Goal: Task Accomplishment & Management: Use online tool/utility

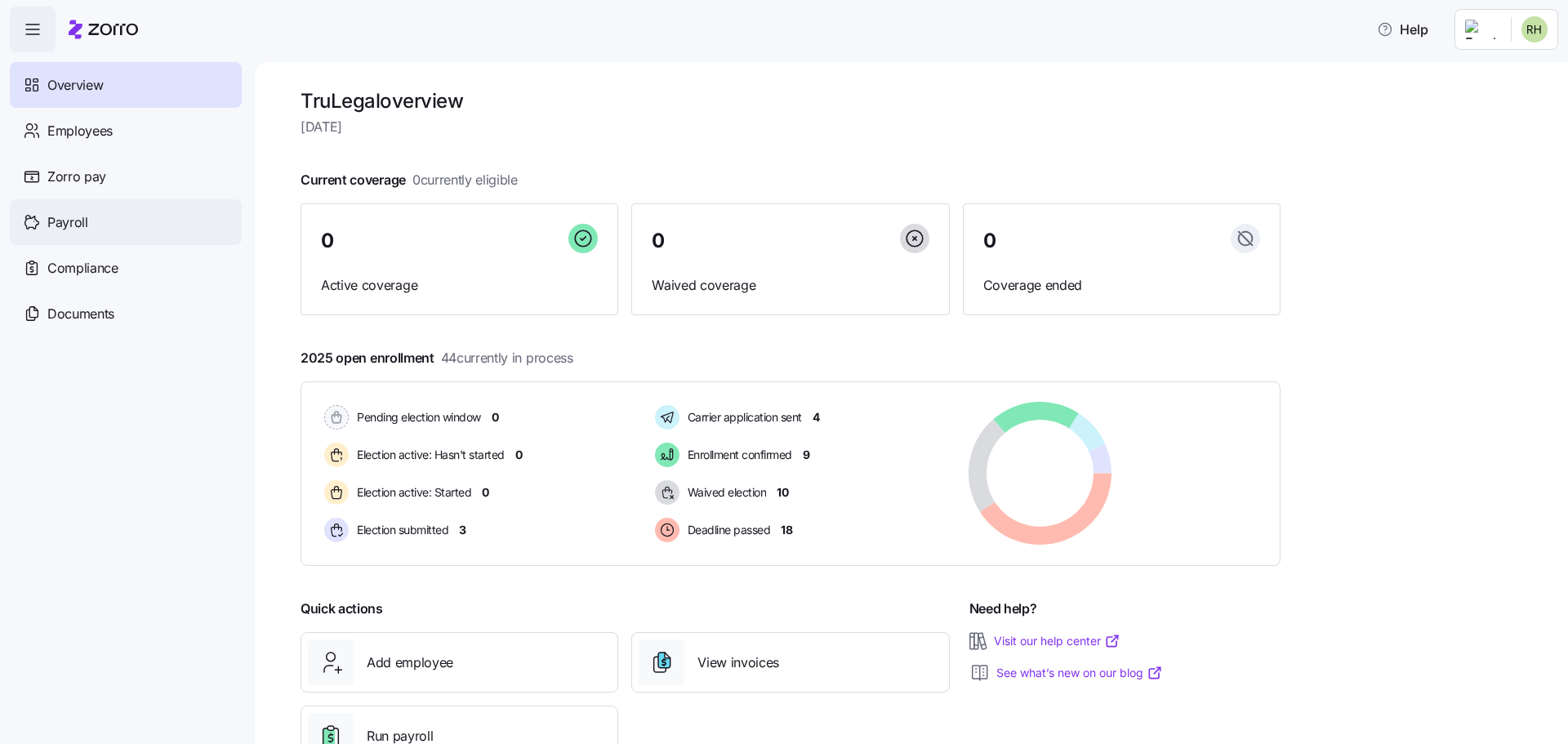
click at [124, 212] on div "Payroll" at bounding box center [125, 222] width 232 height 45
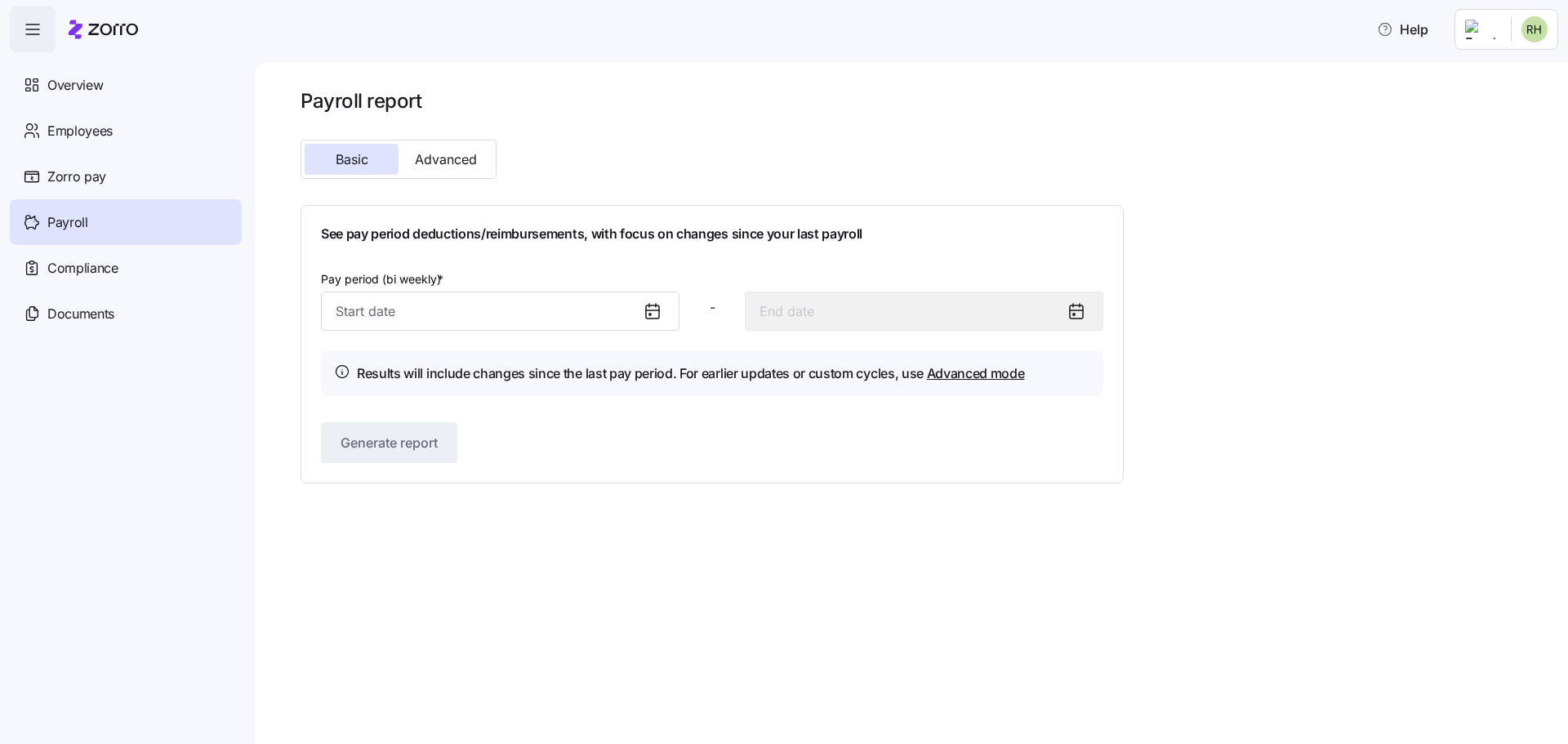
click at [659, 315] on icon at bounding box center [652, 312] width 13 height 13
click at [651, 315] on icon at bounding box center [650, 315] width 2 height 2
click at [650, 312] on icon at bounding box center [652, 311] width 19 height 19
click at [443, 312] on input "Pay period (bi weekly) *" at bounding box center [500, 311] width 359 height 39
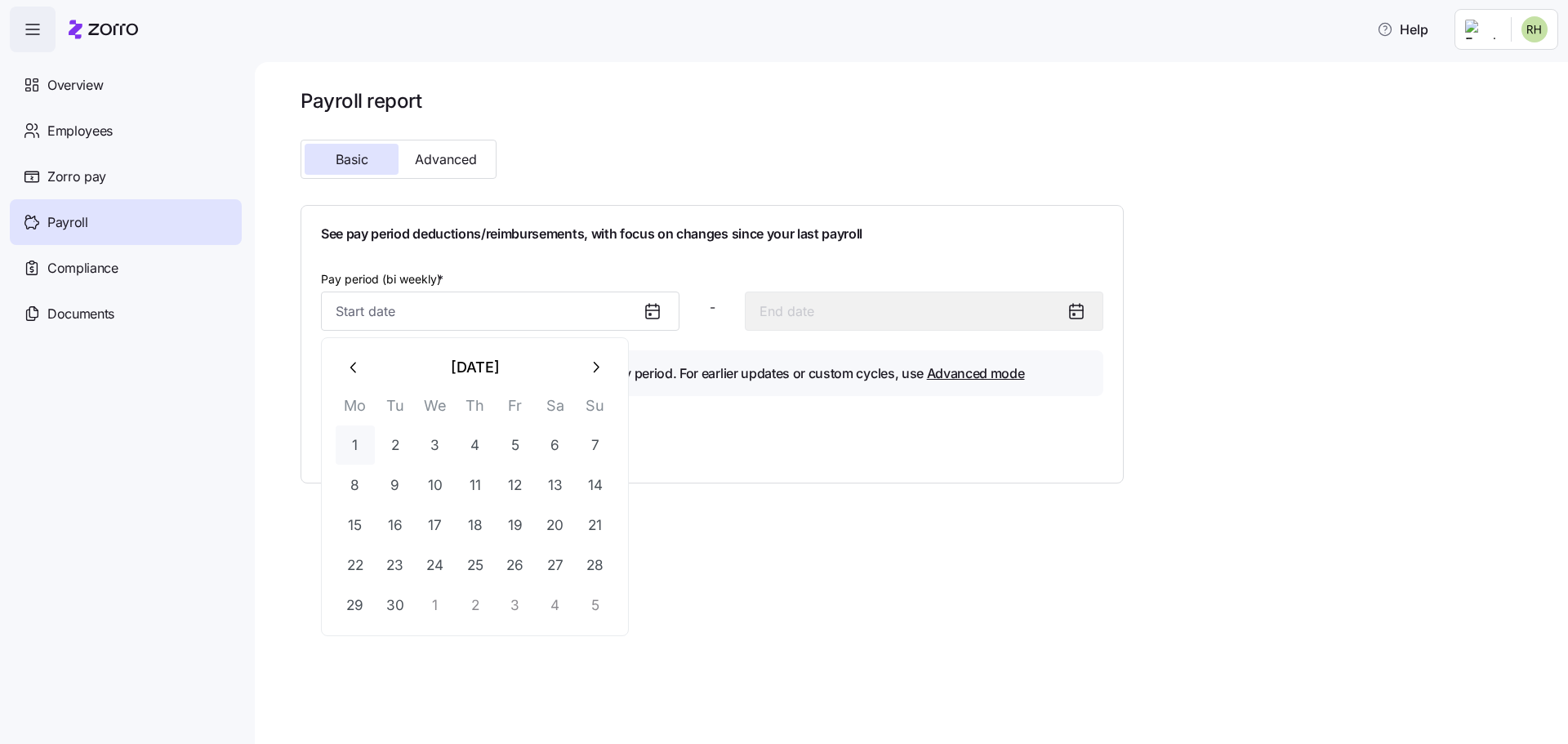
click at [351, 436] on button "1" at bounding box center [355, 444] width 39 height 39
type input "[DATE]"
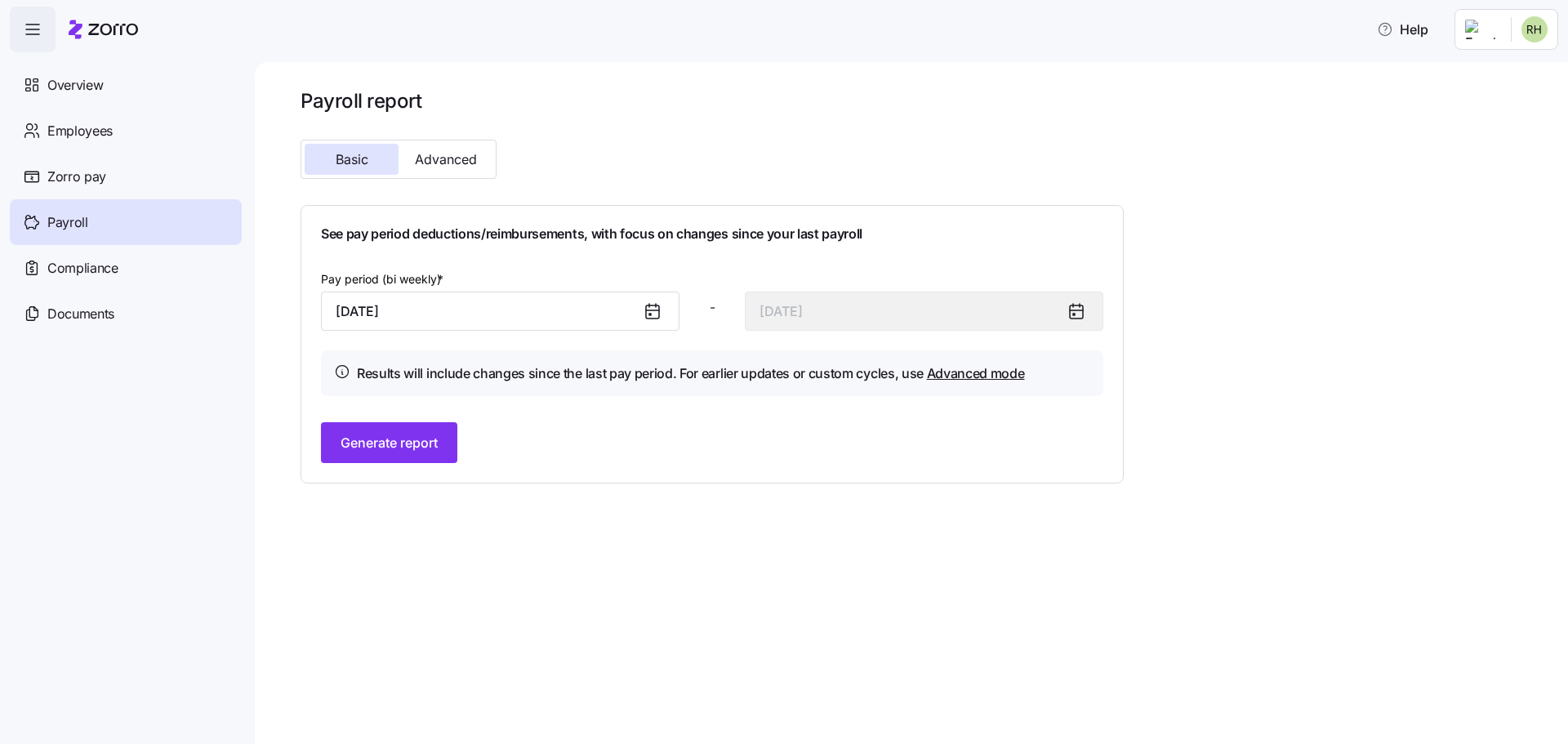
click at [652, 315] on icon at bounding box center [652, 311] width 19 height 19
click at [656, 310] on icon at bounding box center [652, 310] width 13 height 0
click at [452, 315] on input "[DATE]" at bounding box center [500, 311] width 359 height 39
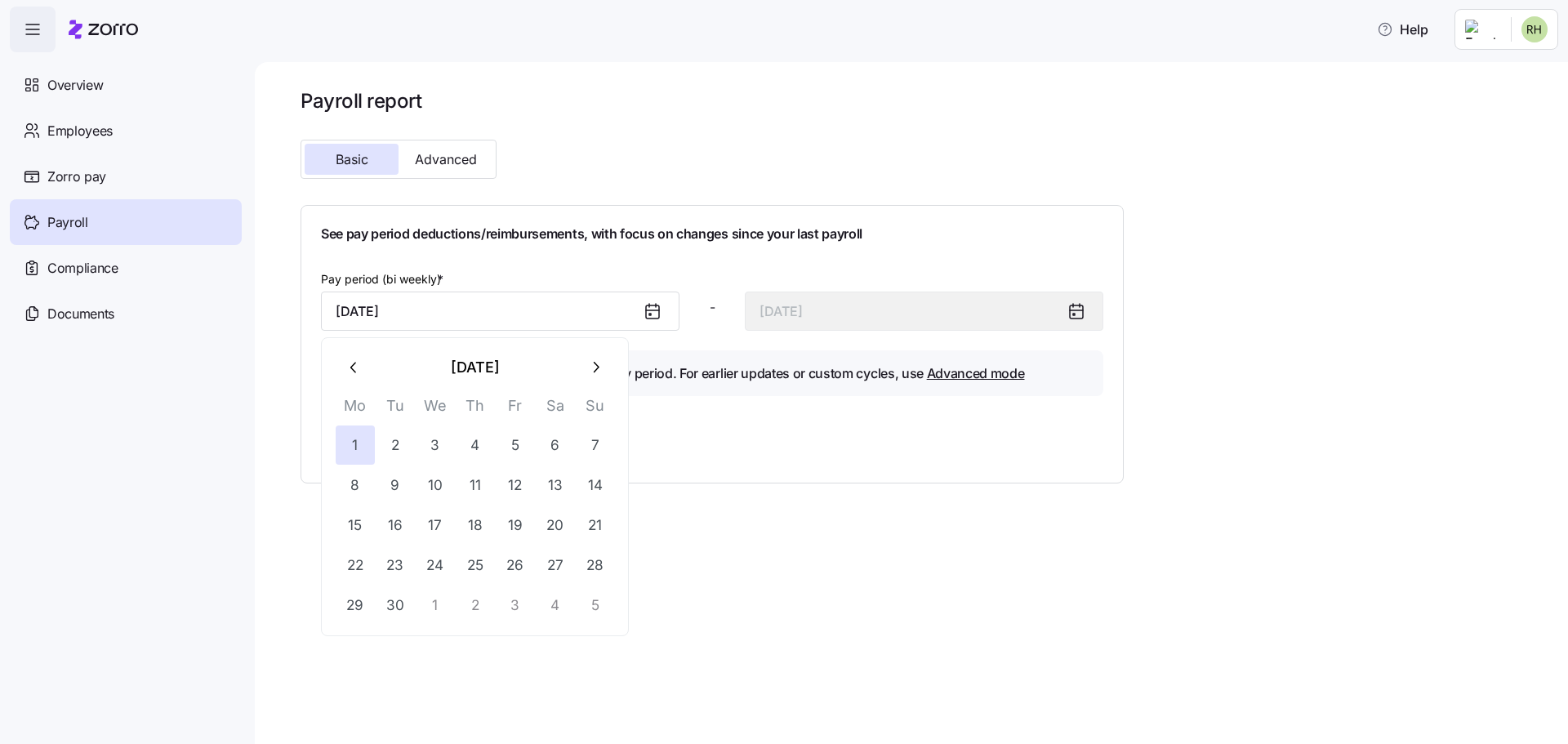
click at [602, 374] on icon "button" at bounding box center [595, 368] width 18 height 18
click at [433, 442] on button "1" at bounding box center [435, 444] width 39 height 39
type input "[DATE]"
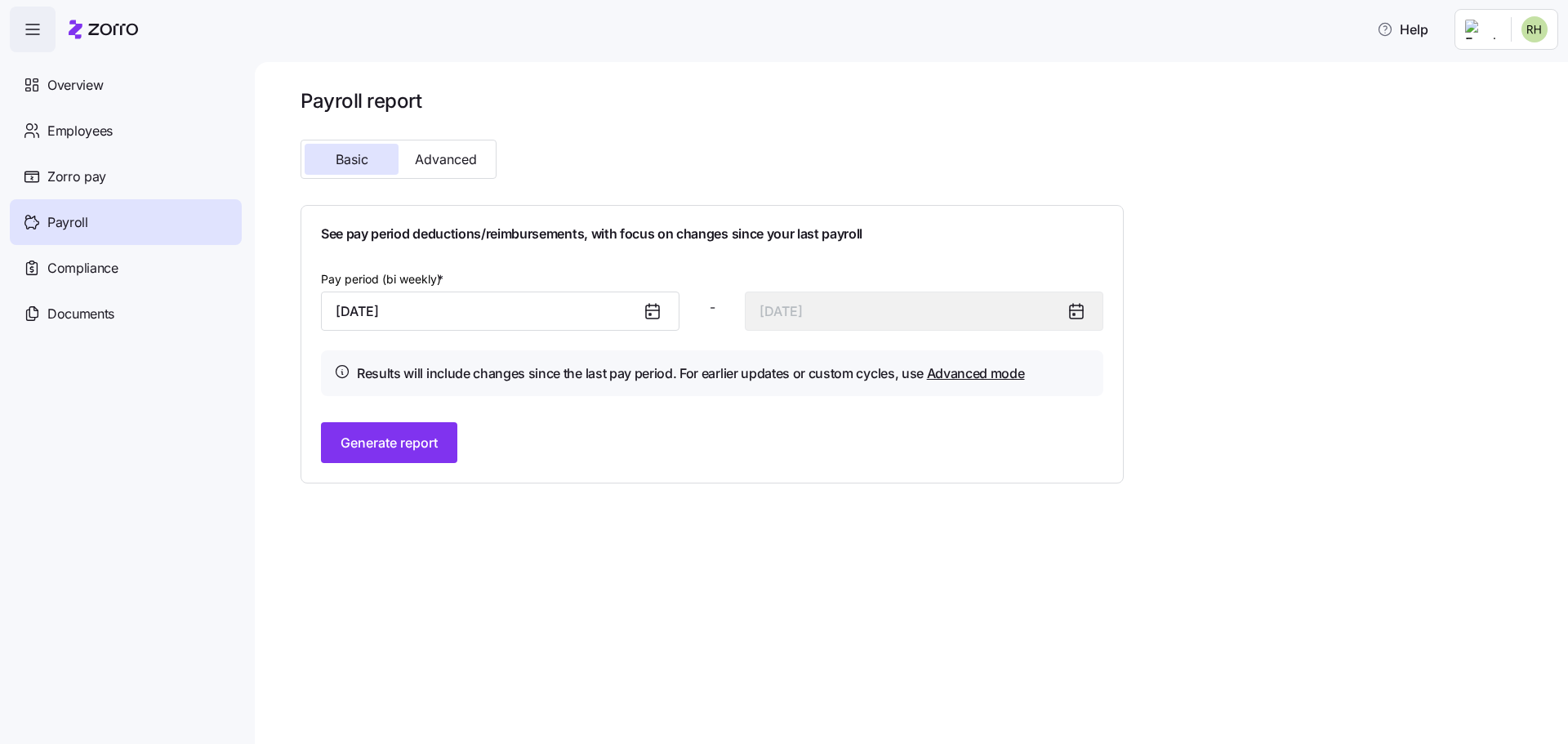
click at [653, 321] on div at bounding box center [659, 311] width 39 height 37
click at [653, 310] on icon at bounding box center [652, 310] width 13 height 0
click at [394, 310] on input "[DATE]" at bounding box center [500, 311] width 359 height 39
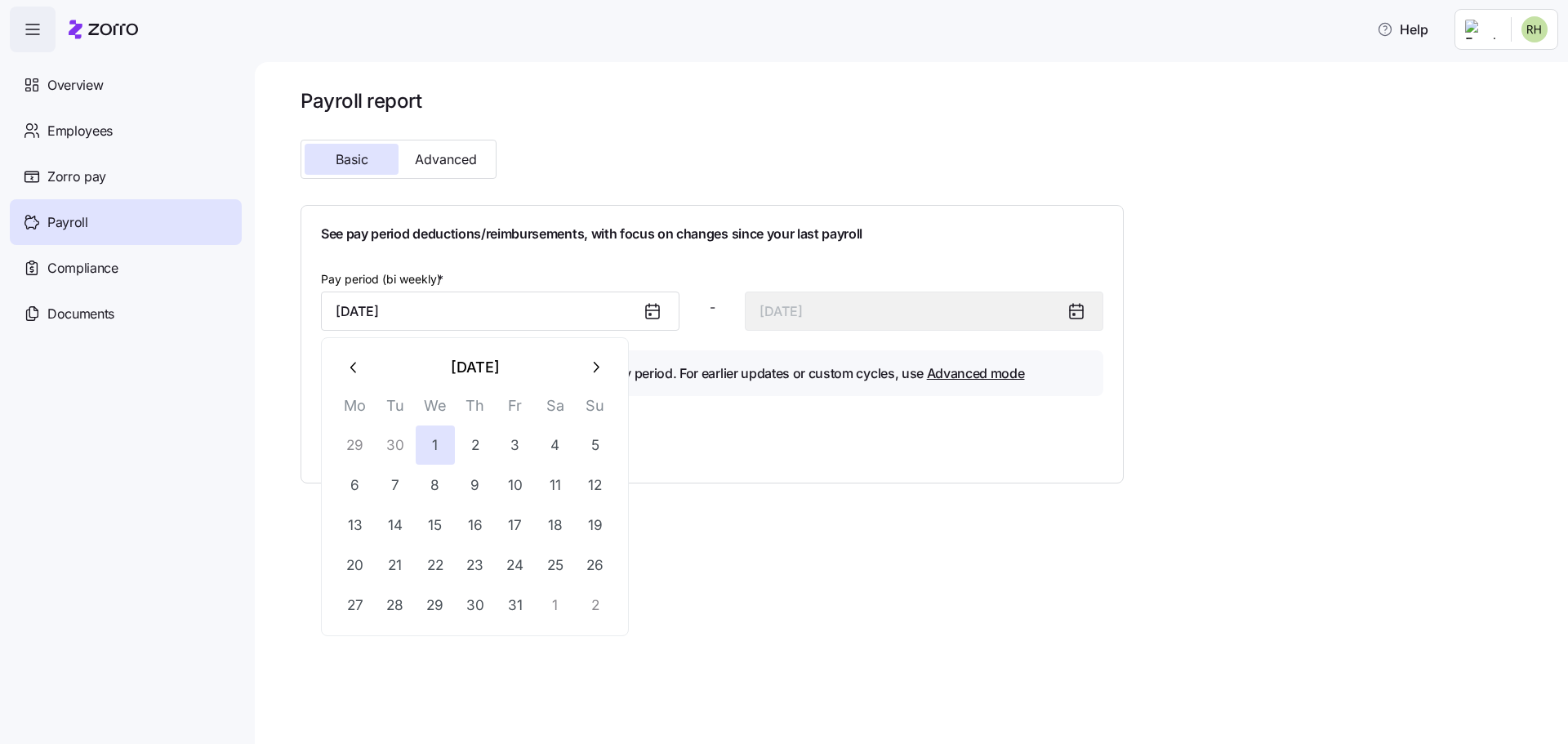
click at [604, 367] on icon "button" at bounding box center [595, 368] width 18 height 18
click at [360, 365] on icon "button" at bounding box center [355, 368] width 18 height 18
click at [598, 491] on button "12" at bounding box center [595, 484] width 39 height 39
type input "[DATE]"
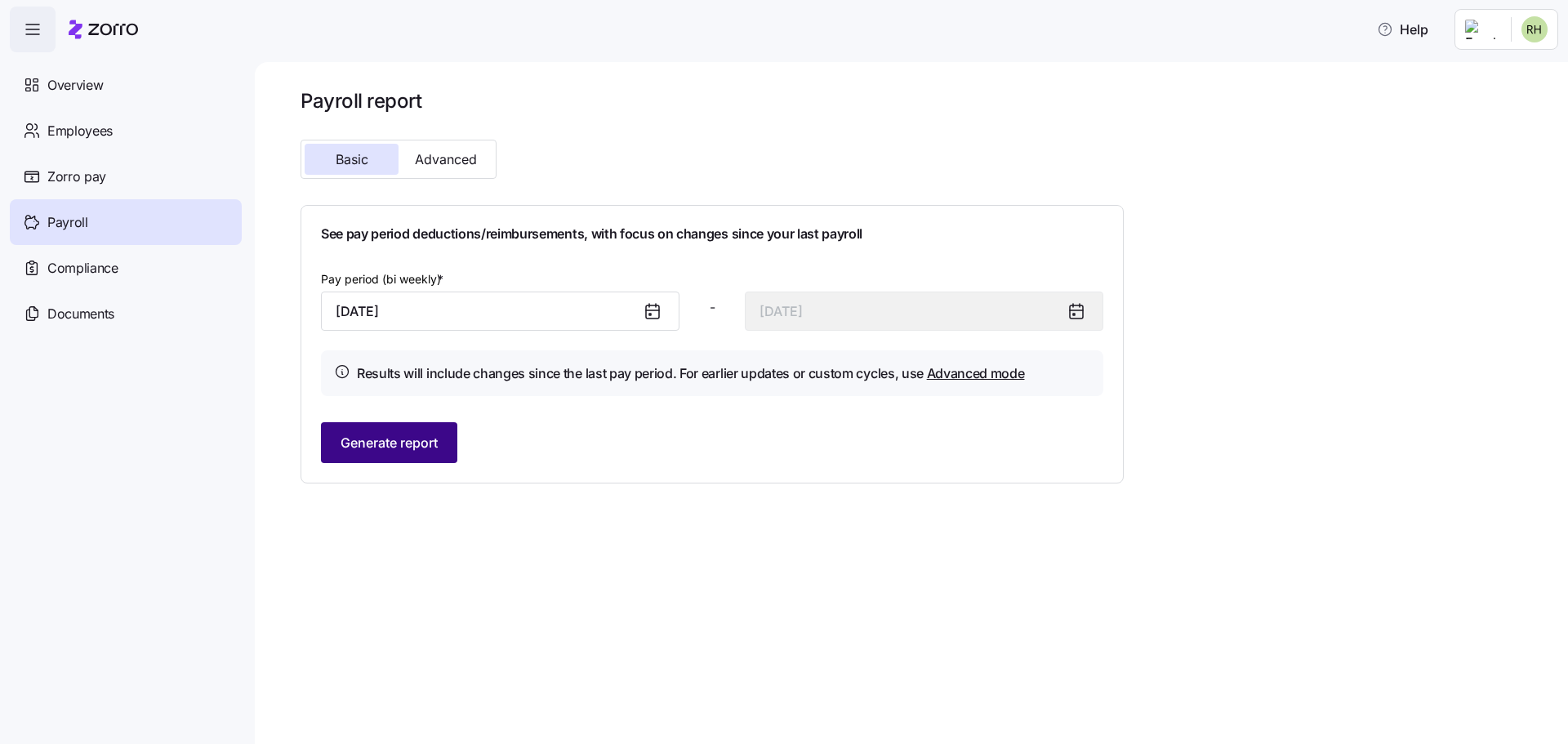
click at [365, 443] on span "Generate report" at bounding box center [389, 443] width 98 height 19
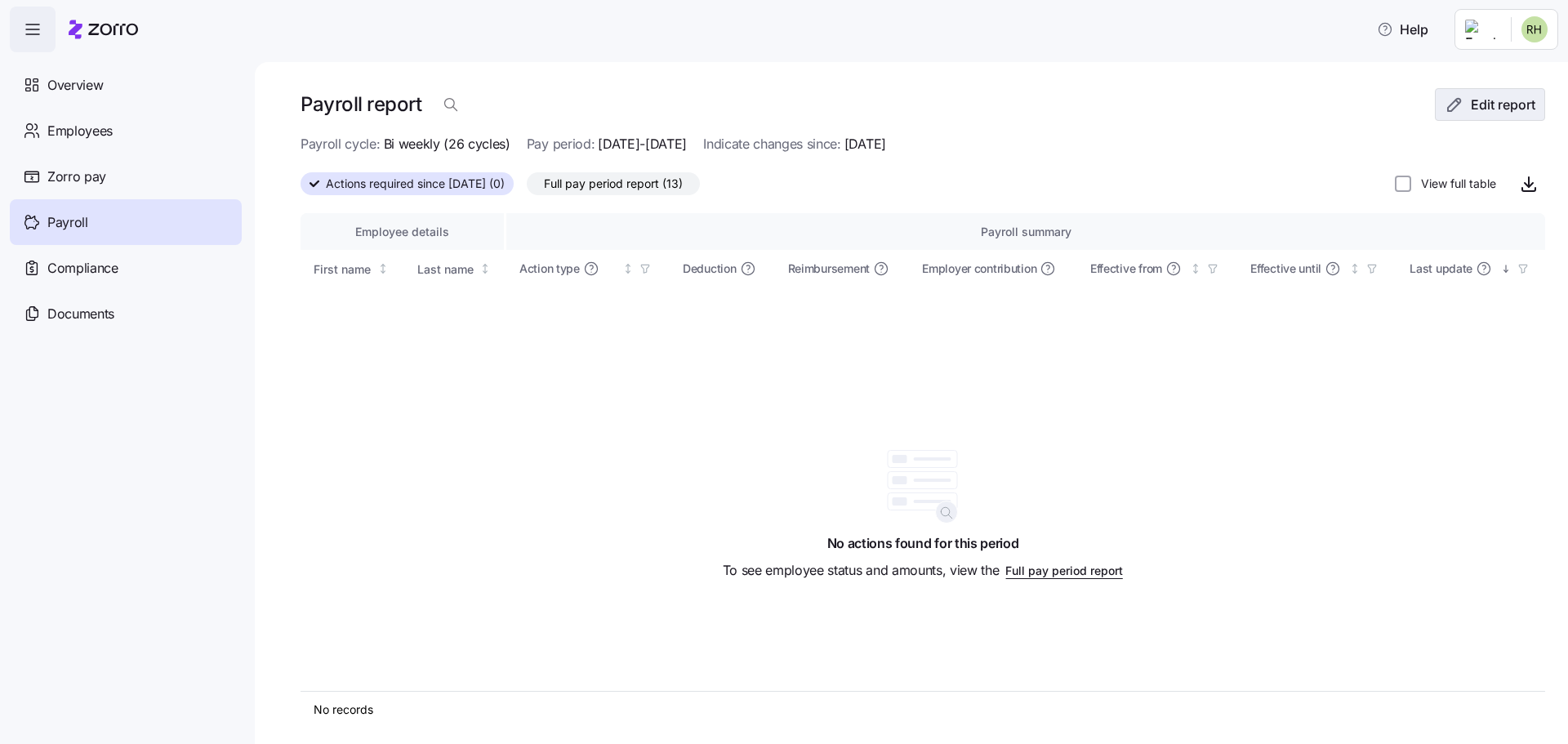
click at [1444, 105] on icon "button" at bounding box center [1454, 105] width 19 height 19
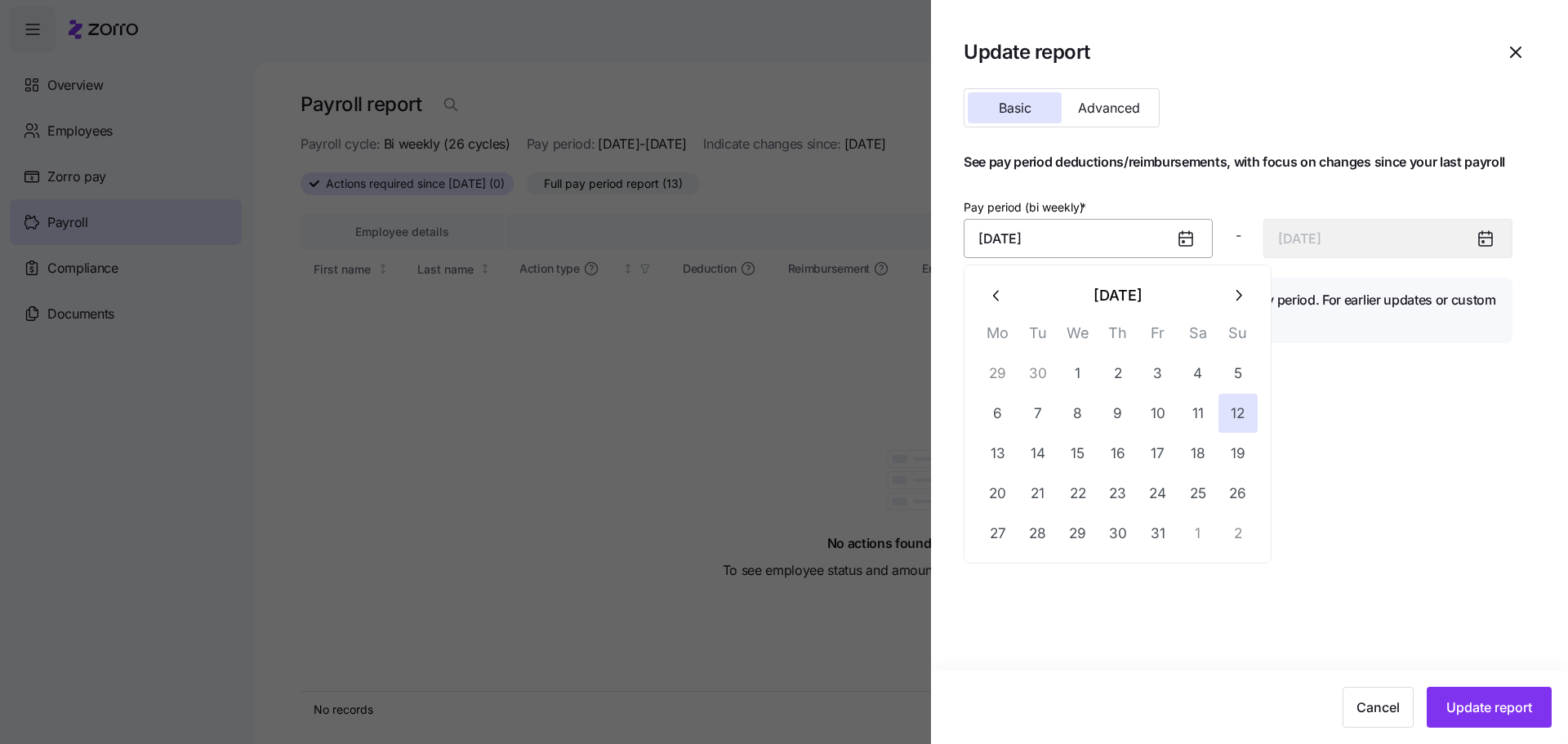
click at [1026, 233] on input "[DATE]" at bounding box center [1088, 238] width 249 height 39
click at [994, 307] on button "button" at bounding box center [997, 294] width 39 height 39
click at [1240, 411] on button "14" at bounding box center [1238, 413] width 39 height 39
type input "[DATE]"
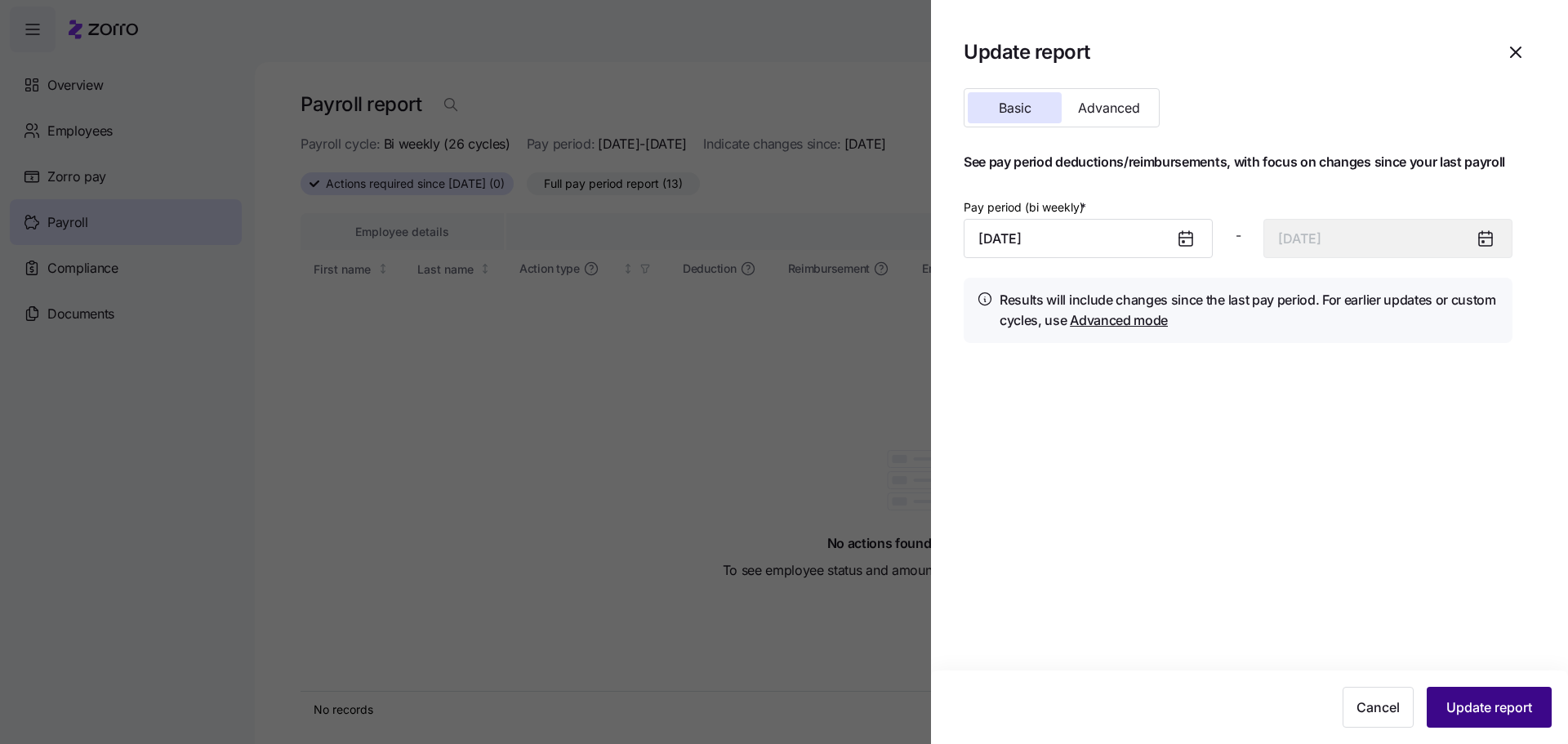
click at [1502, 722] on button "Update report" at bounding box center [1489, 707] width 125 height 41
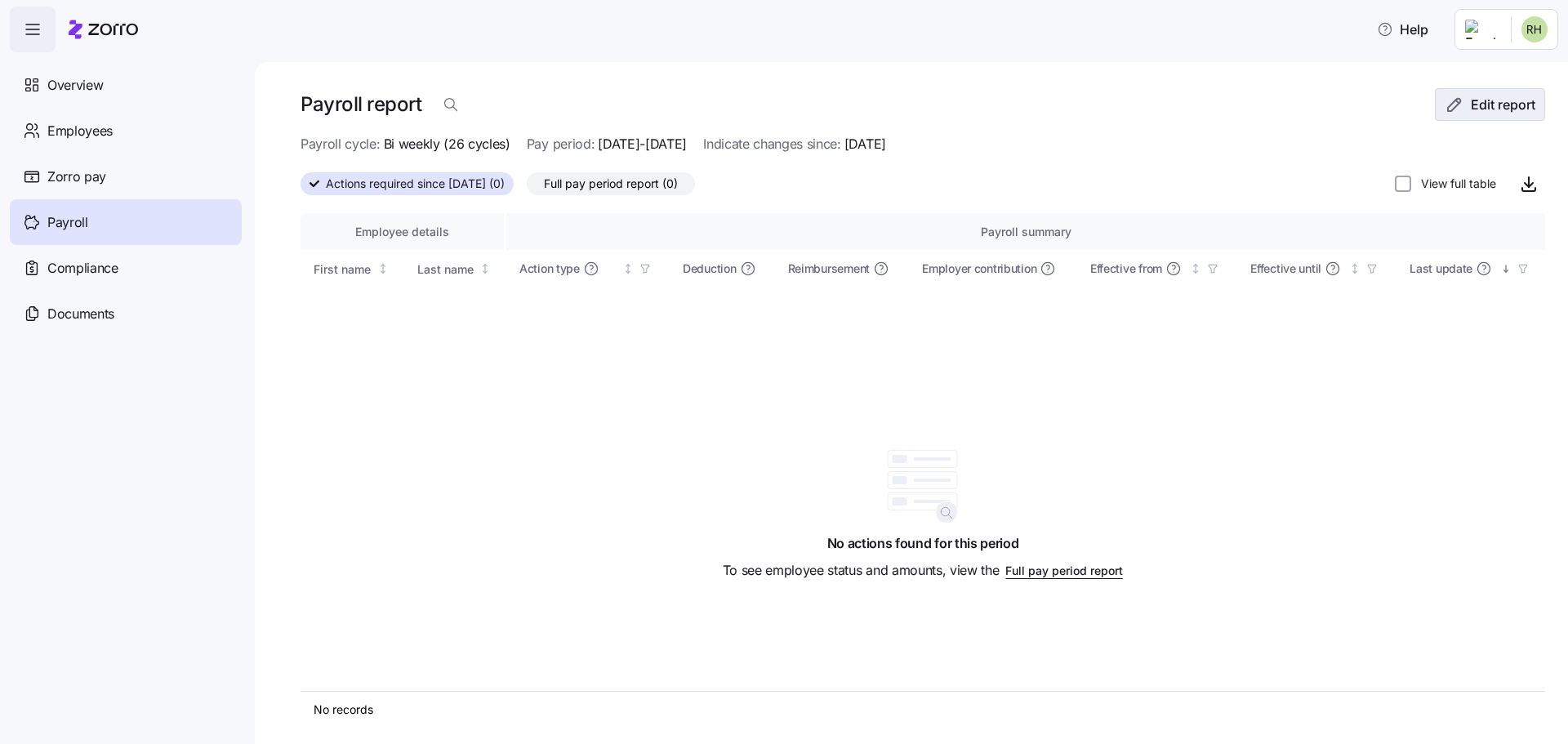
click at [1491, 112] on span "Edit report" at bounding box center [1503, 105] width 64 height 19
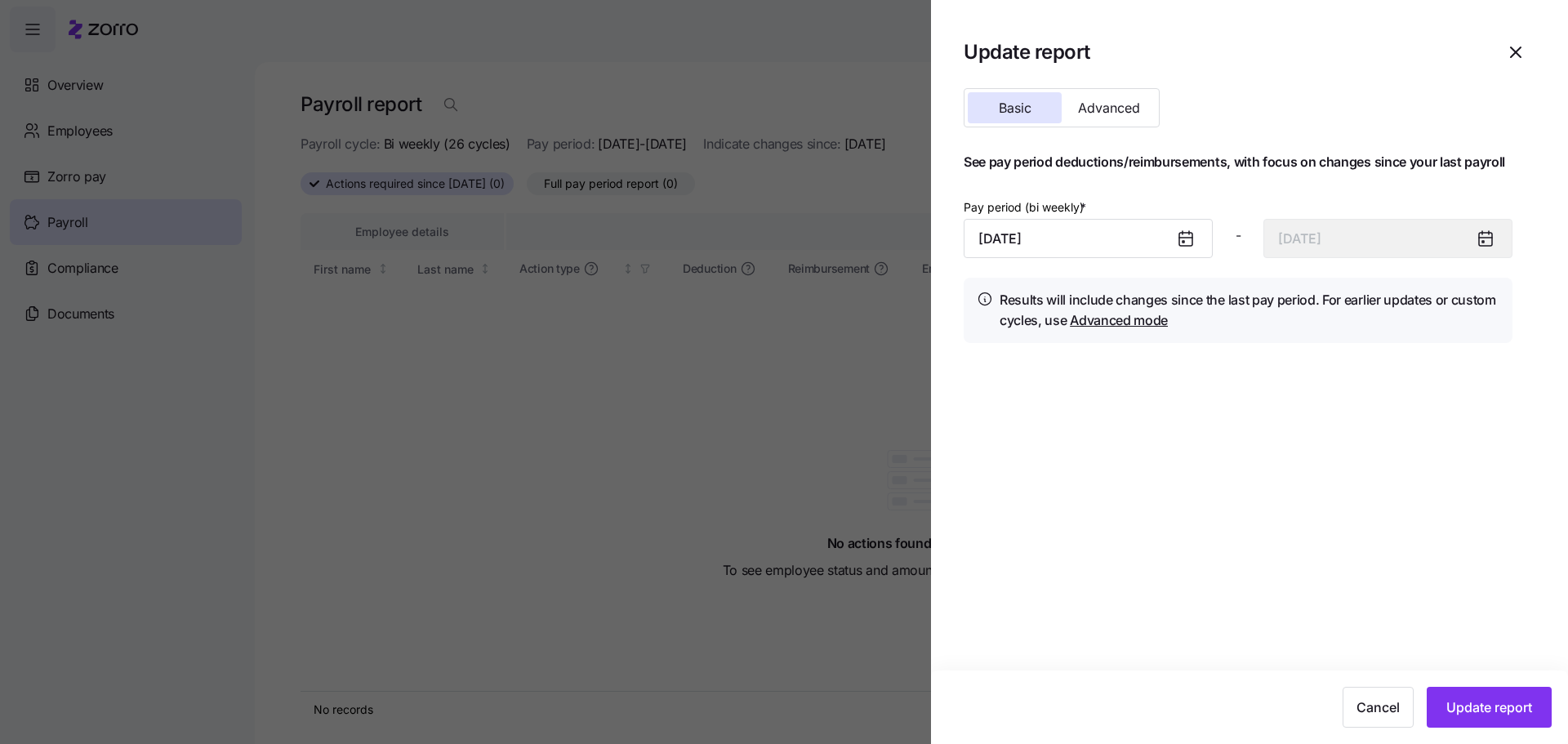
click at [1186, 240] on icon at bounding box center [1186, 239] width 13 height 13
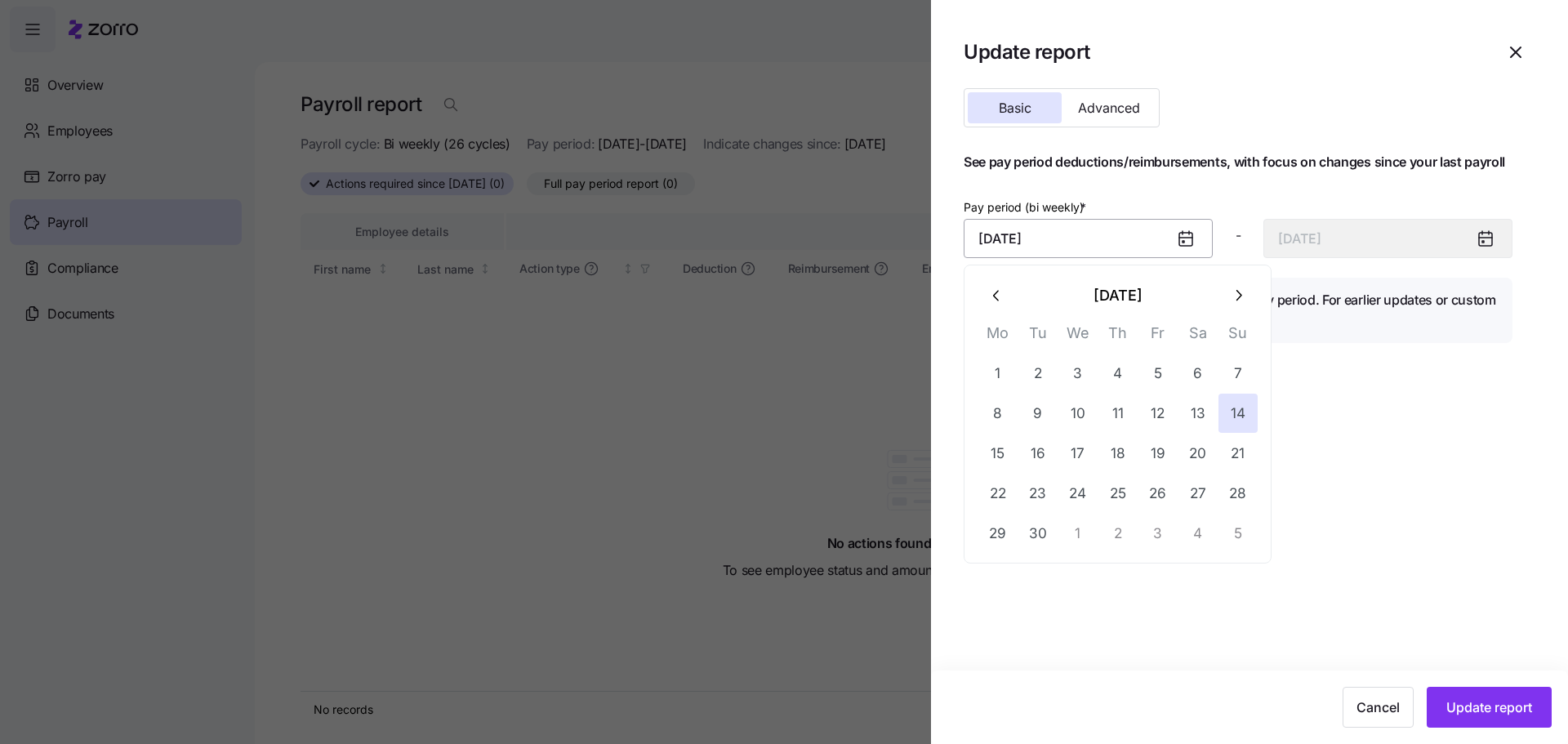
click at [1044, 249] on input "[DATE]" at bounding box center [1088, 238] width 249 height 39
click at [1240, 457] on button "21" at bounding box center [1238, 453] width 39 height 39
type input "[DATE]"
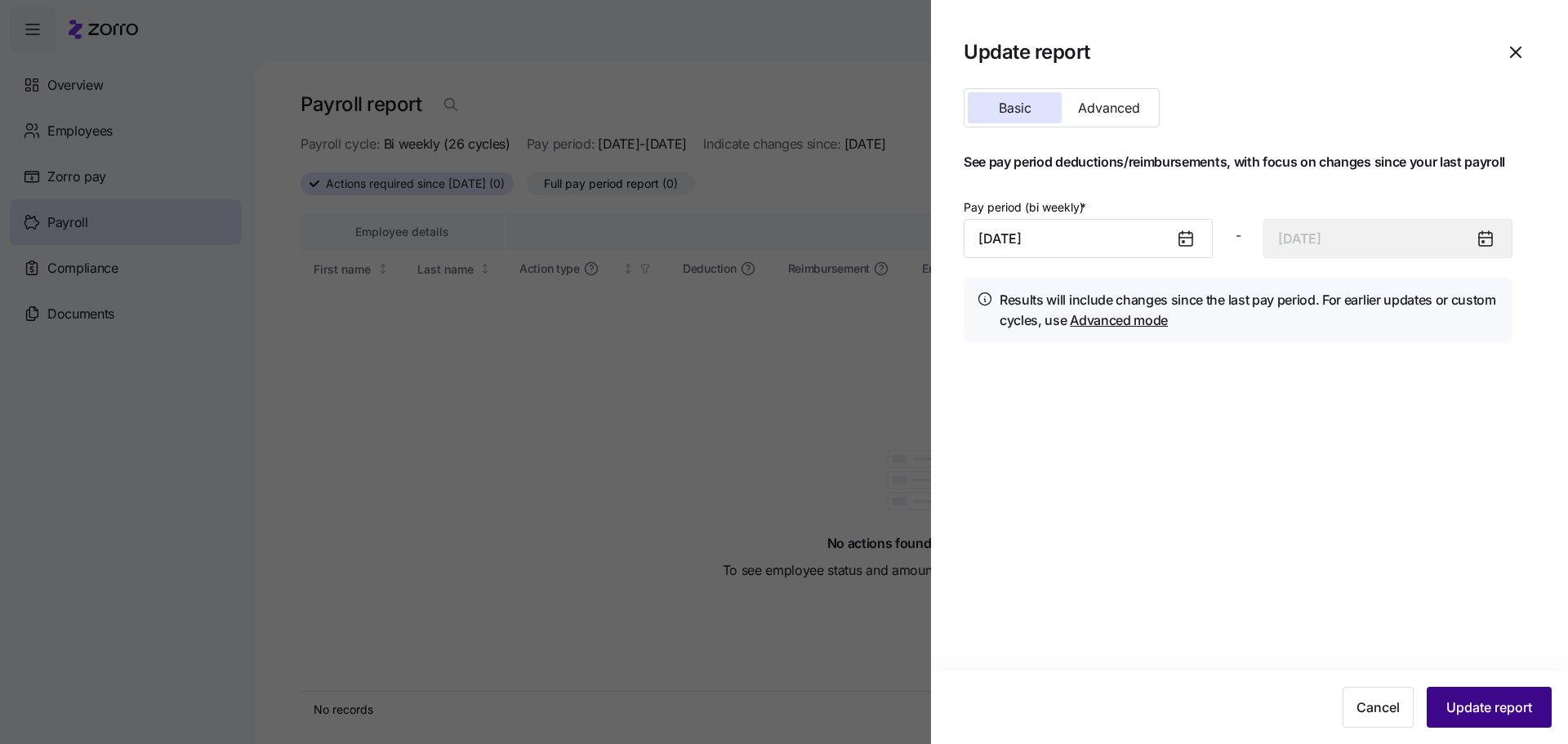
click at [1472, 700] on span "Update report" at bounding box center [1489, 707] width 85 height 19
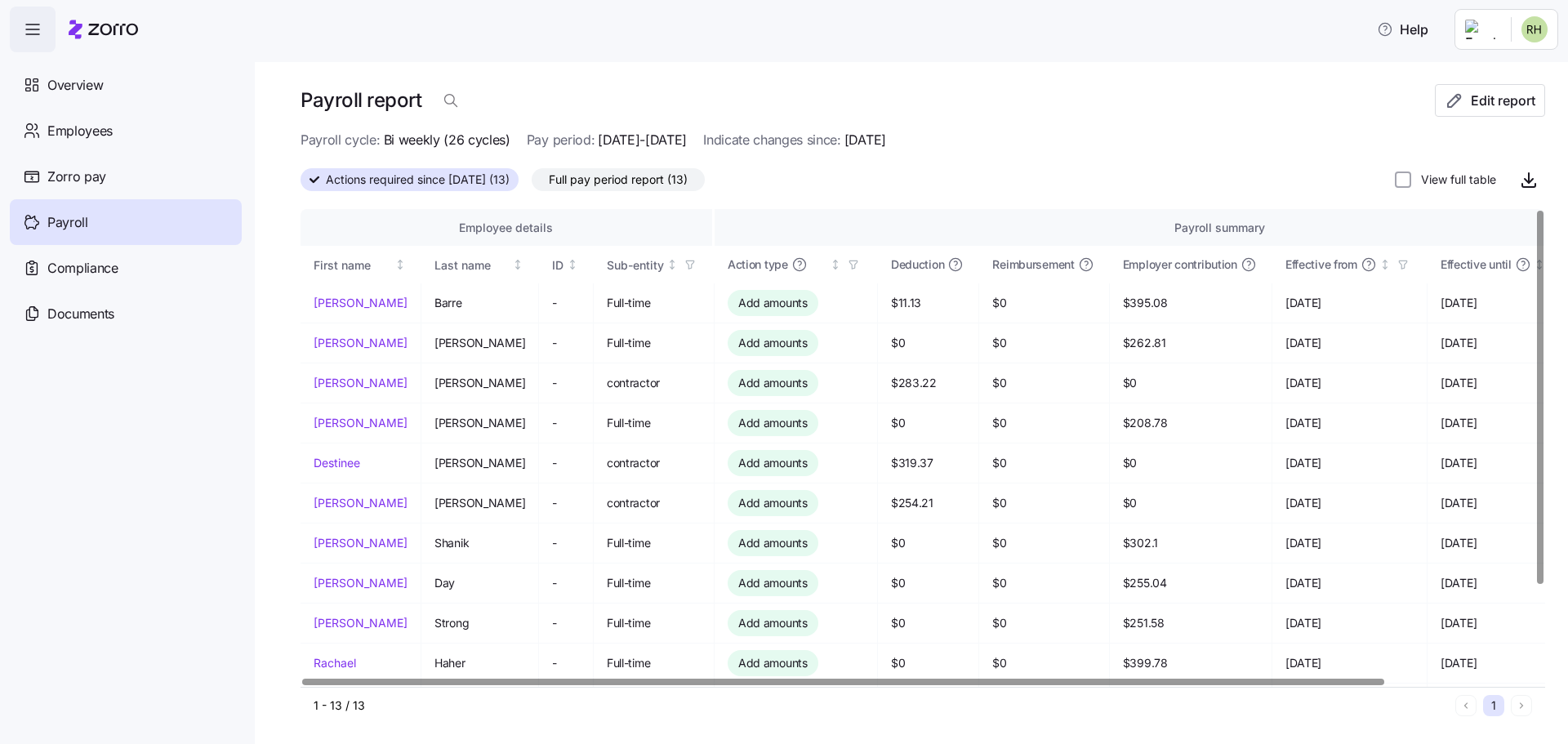
click at [906, 172] on div "Actions required since [DATE] (13) Full pay period report (13) View full table" at bounding box center [923, 179] width 1245 height 32
